Goal: Task Accomplishment & Management: Use online tool/utility

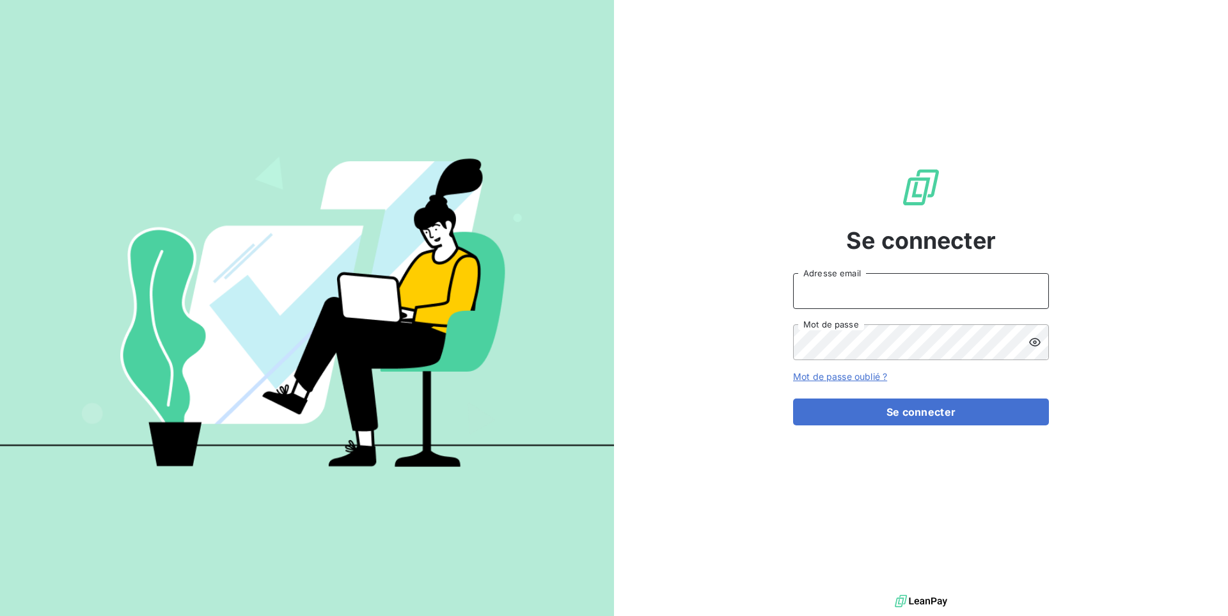
click at [852, 274] on input "Adresse email" at bounding box center [921, 291] width 256 height 36
type input "admin@aaalocatour"
click at [793, 398] on button "Se connecter" at bounding box center [921, 411] width 256 height 27
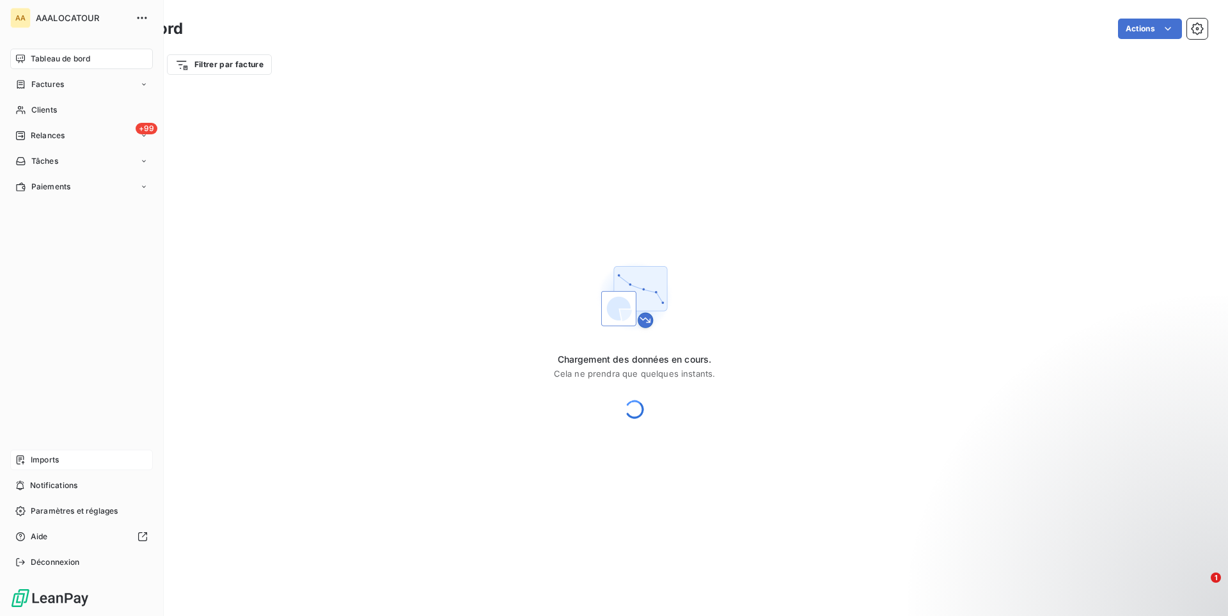
click at [30, 451] on div "Imports" at bounding box center [81, 459] width 143 height 20
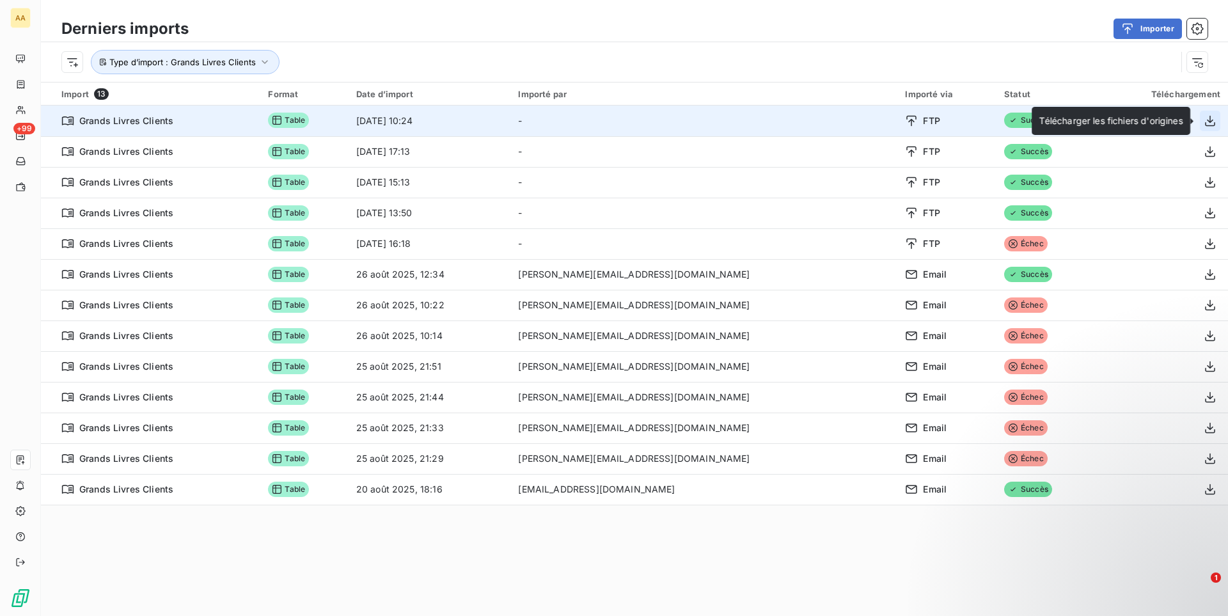
click at [1208, 123] on icon "button" at bounding box center [1209, 120] width 13 height 13
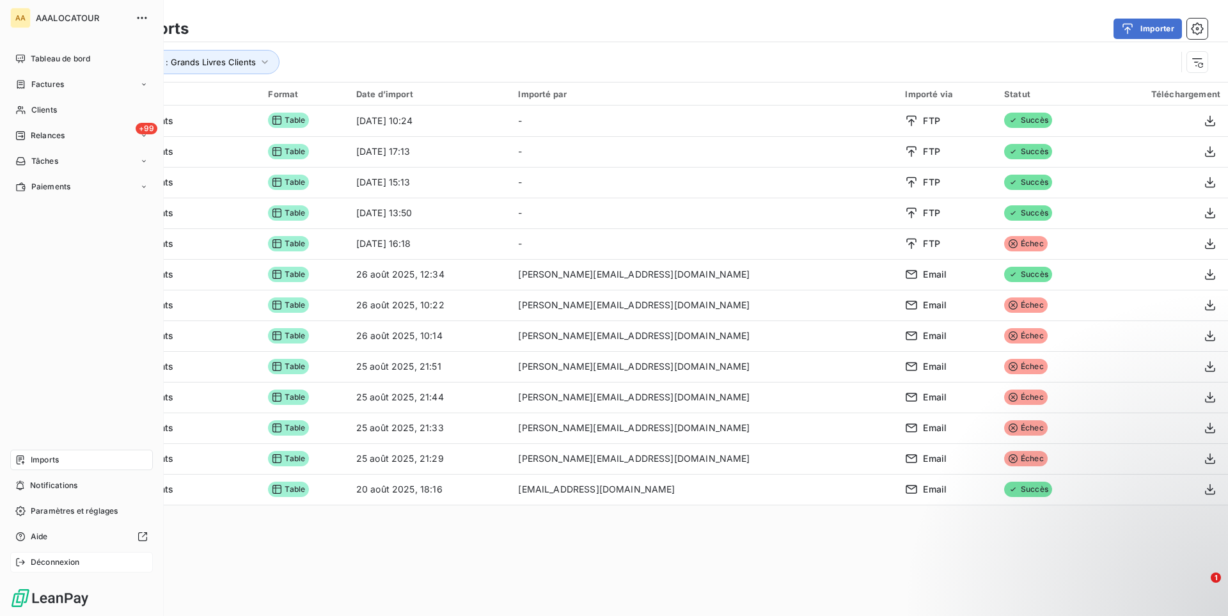
click at [45, 561] on span "Déconnexion" at bounding box center [55, 562] width 49 height 12
